Goal: Task Accomplishment & Management: Complete application form

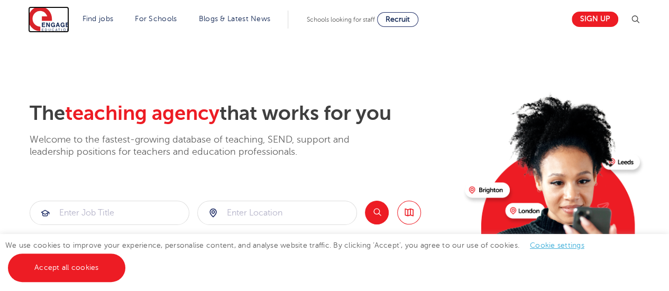
click at [39, 23] on img at bounding box center [48, 19] width 41 height 26
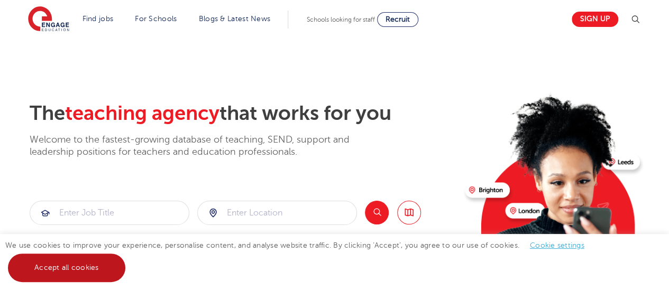
click at [76, 265] on link "Accept all cookies" at bounding box center [66, 268] width 117 height 29
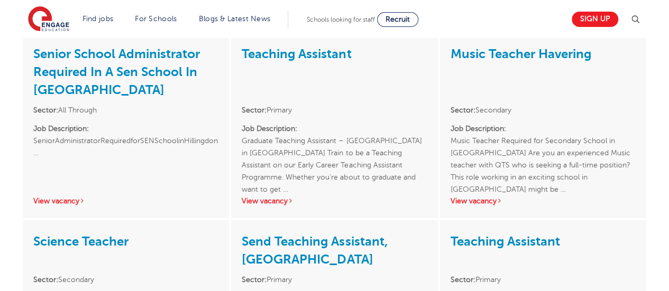
scroll to position [1524, 0]
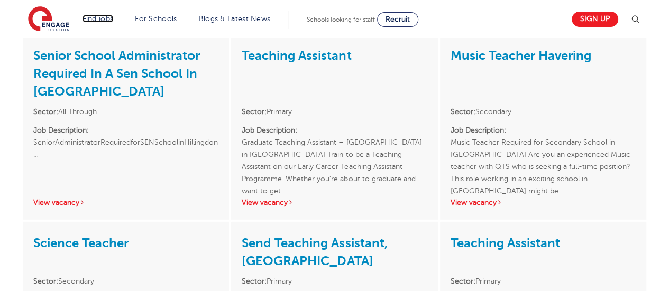
click at [103, 15] on link "Find jobs" at bounding box center [98, 19] width 31 height 8
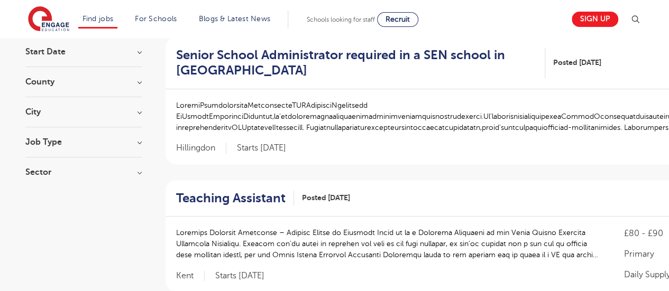
scroll to position [107, 0]
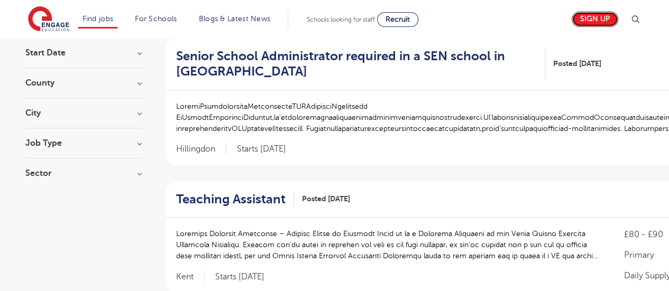
click at [604, 21] on link "Sign up" at bounding box center [595, 19] width 47 height 15
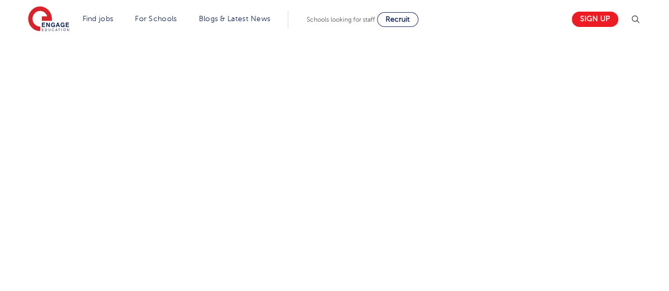
scroll to position [486, 0]
click at [21, 132] on div "Let us know more about you!" at bounding box center [228, 156] width 428 height 561
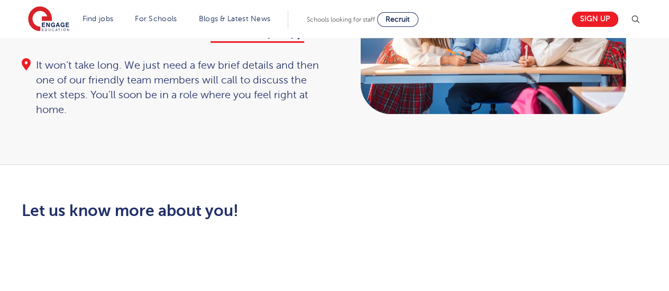
scroll to position [0, 0]
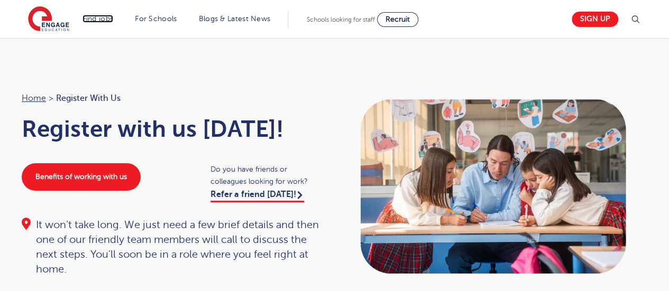
click at [104, 16] on link "Find jobs" at bounding box center [98, 19] width 31 height 8
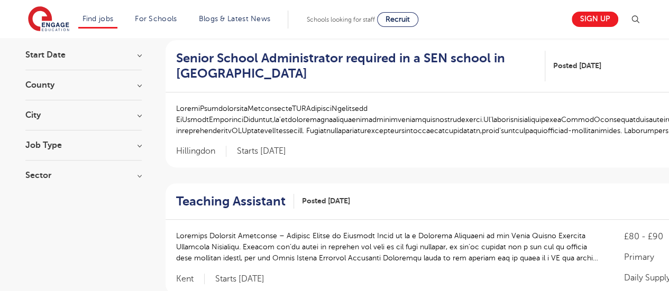
scroll to position [118, 0]
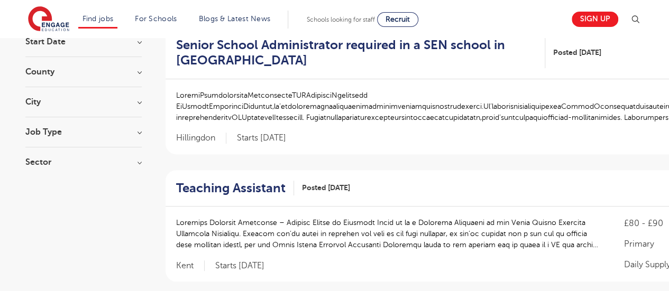
click at [32, 103] on h3 "City" at bounding box center [83, 102] width 116 height 8
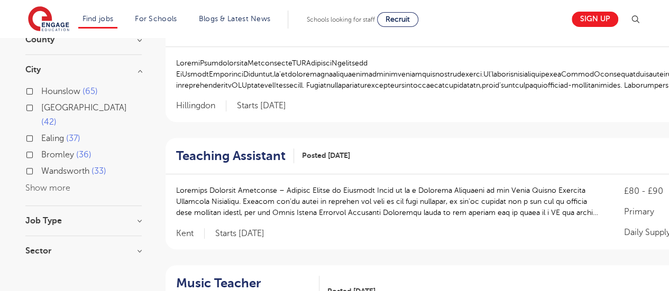
scroll to position [149, 0]
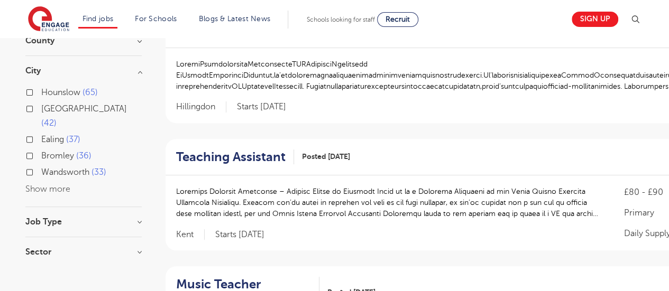
click at [34, 185] on button "Show more" at bounding box center [47, 190] width 45 height 10
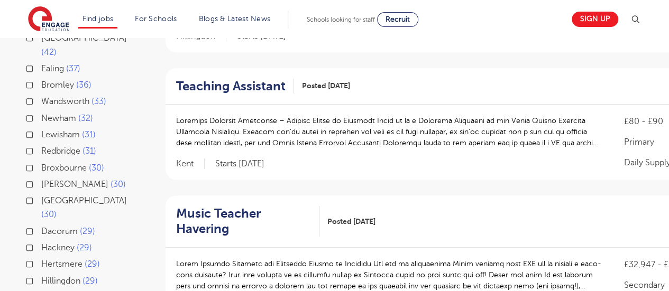
scroll to position [230, 0]
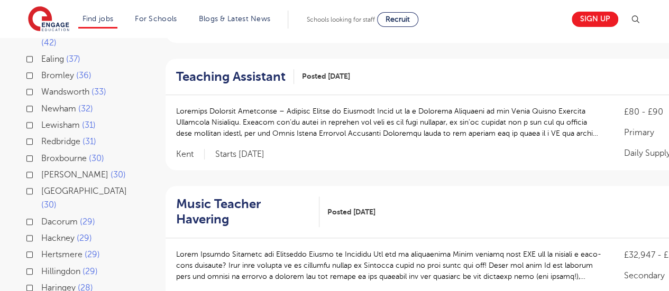
click at [41, 118] on label "Lewisham 31" at bounding box center [68, 125] width 54 height 14
click at [41, 121] on input "Lewisham 31" at bounding box center [44, 124] width 7 height 7
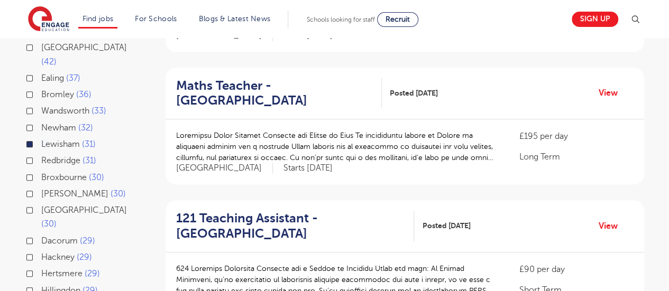
scroll to position [211, 0]
click at [41, 88] on label "Bromley 36" at bounding box center [66, 95] width 50 height 14
click at [41, 90] on input "Bromley 36" at bounding box center [44, 93] width 7 height 7
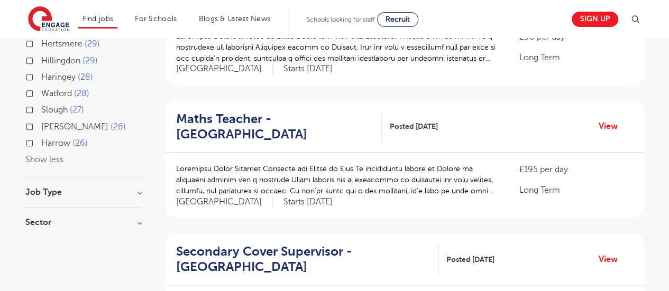
scroll to position [444, 0]
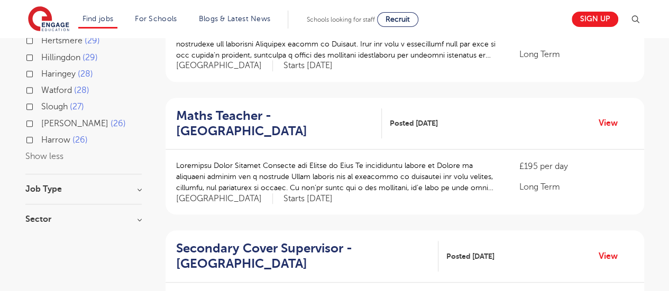
click at [30, 185] on h3 "Job Type" at bounding box center [83, 189] width 116 height 8
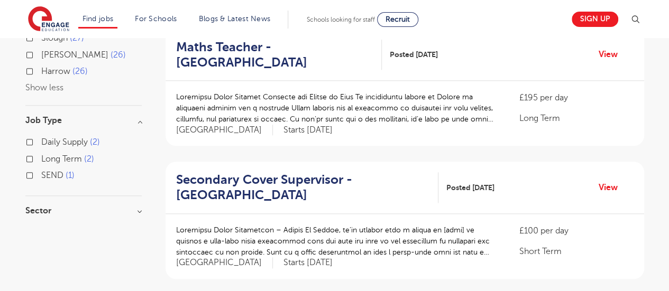
scroll to position [513, 0]
click at [30, 206] on h3 "Sector" at bounding box center [83, 210] width 116 height 8
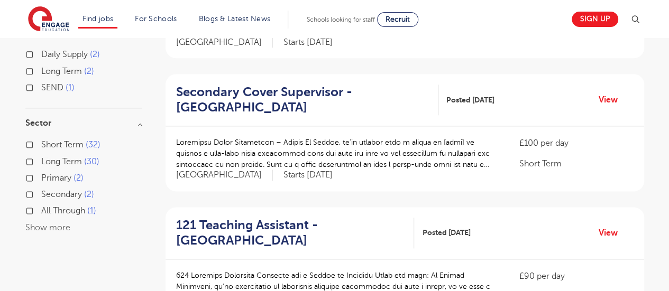
scroll to position [601, 0]
click at [41, 187] on label "Secondary 2" at bounding box center [67, 194] width 53 height 14
click at [41, 189] on input "Secondary 2" at bounding box center [44, 192] width 7 height 7
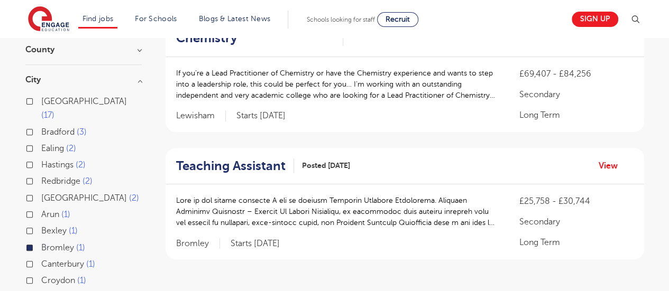
scroll to position [141, 0]
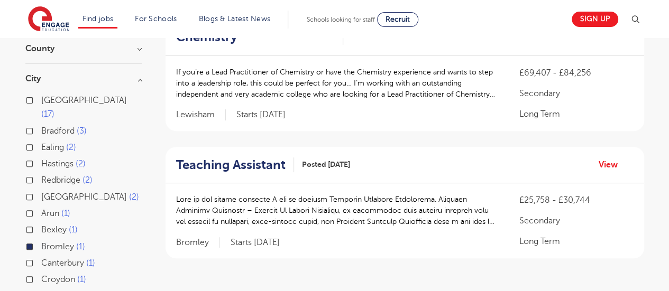
click at [211, 93] on p "If you’re a Lead Practitioner of Chemistry or have the Chemistry experience and…" at bounding box center [337, 83] width 322 height 33
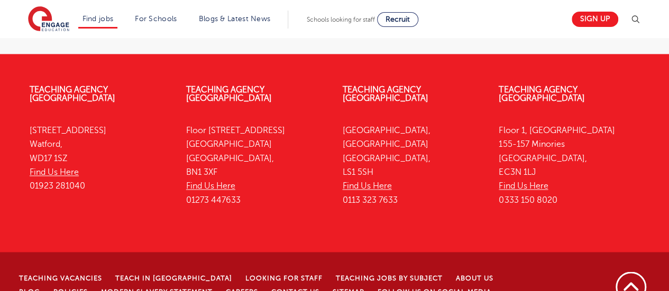
scroll to position [774, 0]
